Goal: Information Seeking & Learning: Understand process/instructions

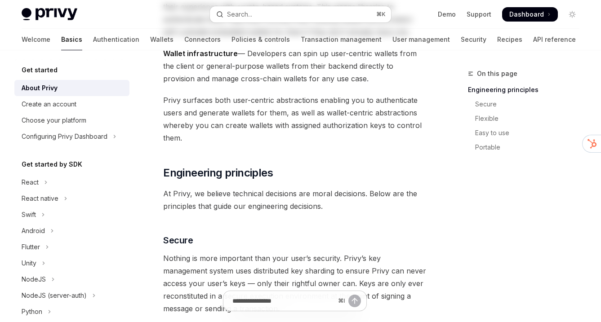
scroll to position [278, 0]
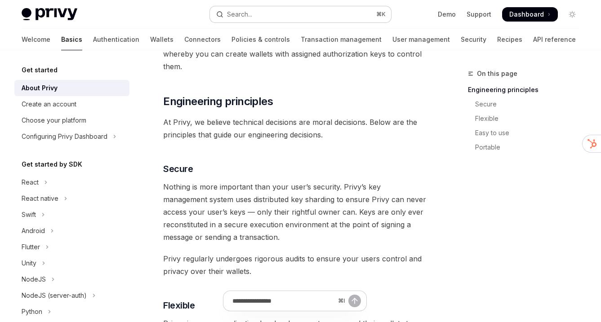
click at [252, 19] on button "Search... ⌘ K" at bounding box center [300, 14] width 181 height 16
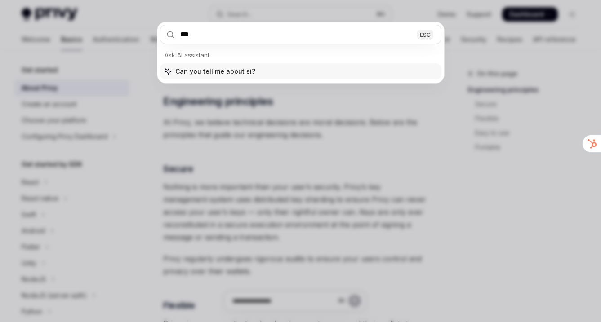
type input "****"
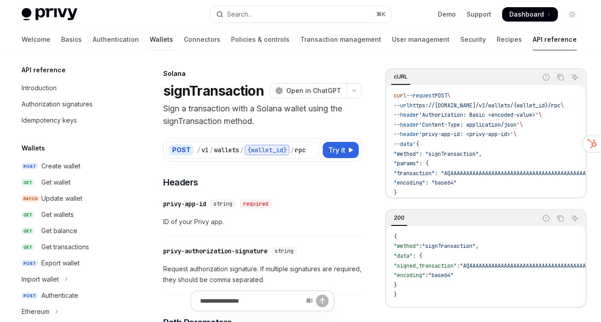
click at [150, 36] on link "Wallets" at bounding box center [161, 40] width 23 height 22
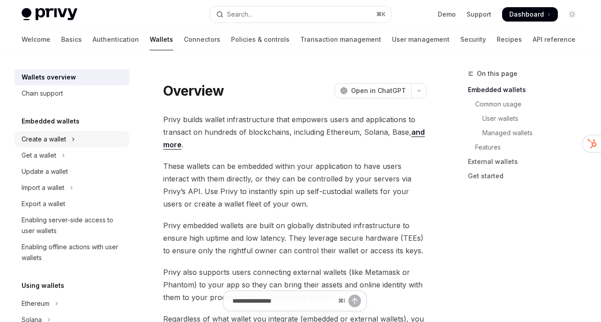
click at [92, 140] on button "Create a wallet" at bounding box center [71, 139] width 115 height 16
type textarea "*"
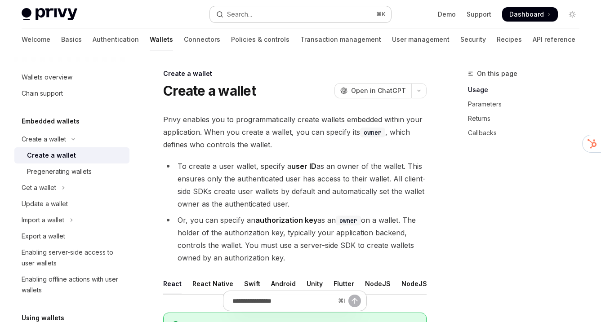
click at [309, 15] on button "Search... ⌘ K" at bounding box center [300, 14] width 181 height 16
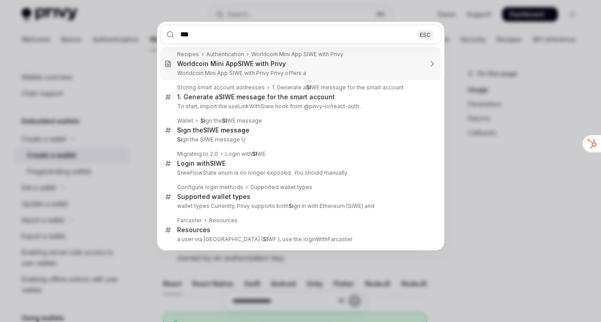
type input "****"
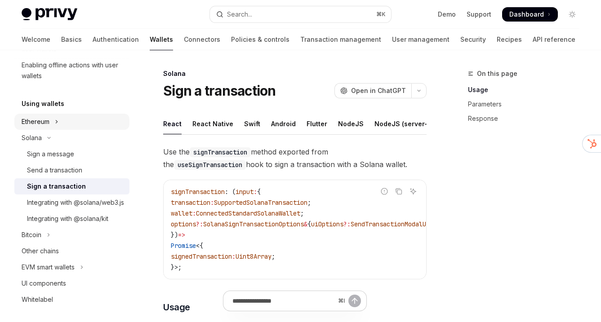
click at [46, 122] on div "Ethereum" at bounding box center [36, 121] width 28 height 11
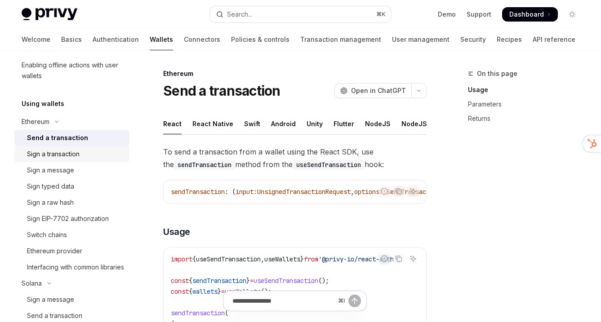
click at [56, 154] on div "Sign a transaction" at bounding box center [53, 154] width 53 height 11
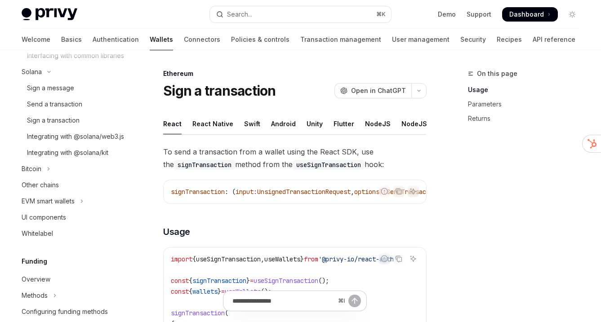
scroll to position [510, 0]
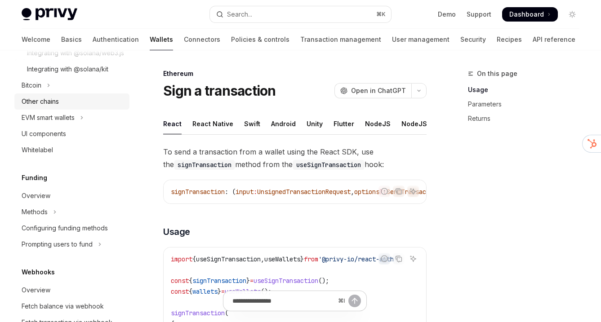
click at [62, 107] on div "Other chains" at bounding box center [73, 101] width 102 height 11
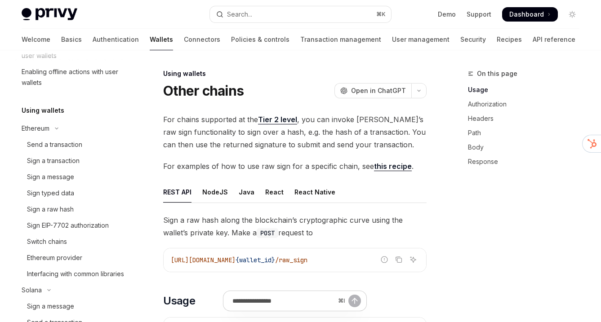
scroll to position [223, 0]
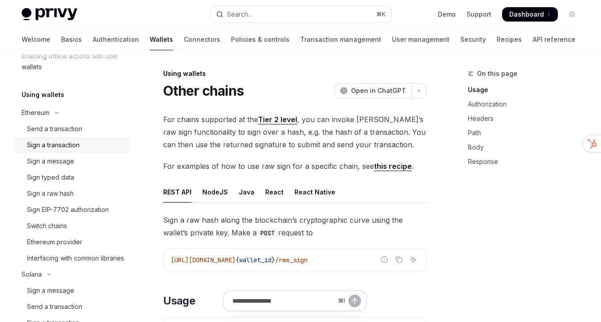
click at [86, 149] on div "Sign a transaction" at bounding box center [75, 145] width 97 height 11
type textarea "*"
